Goal: Task Accomplishment & Management: Use online tool/utility

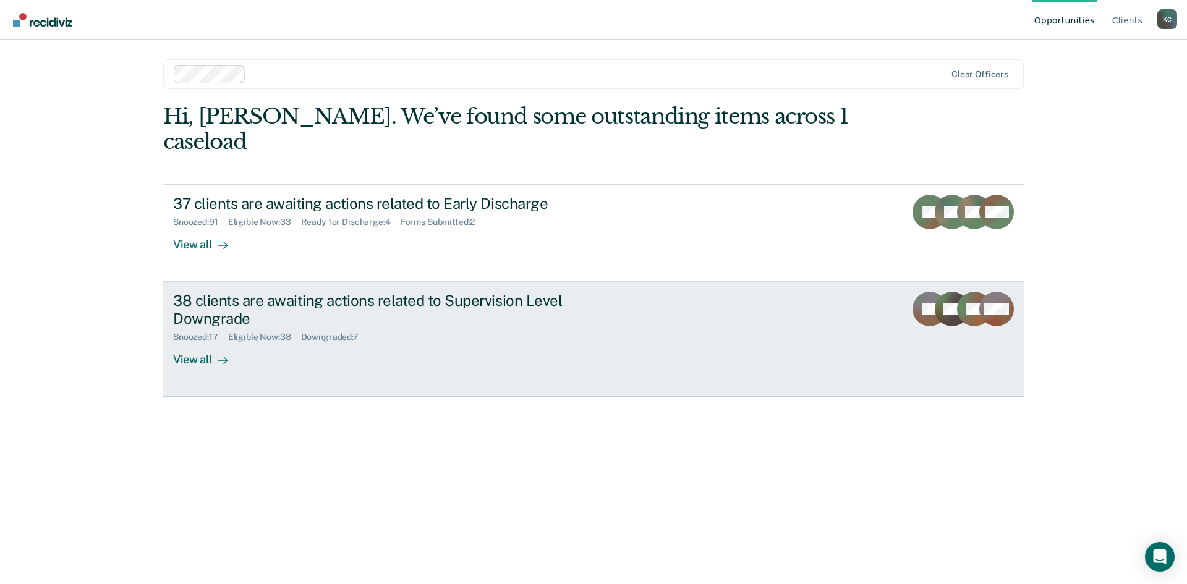
click at [376, 296] on div "38 clients are awaiting actions related to Supervision Level Downgrade" at bounding box center [390, 310] width 434 height 36
